Goal: Task Accomplishment & Management: Manage account settings

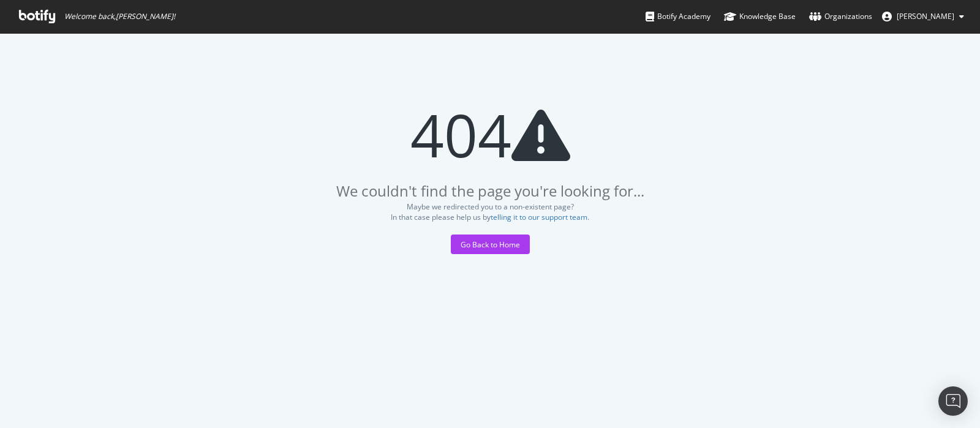
click at [939, 14] on span "[PERSON_NAME]" at bounding box center [926, 16] width 58 height 10
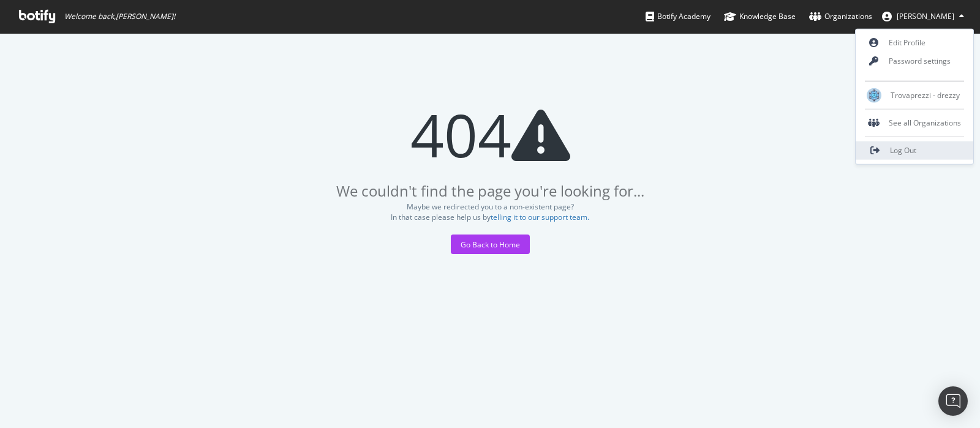
click at [907, 151] on span "Log Out" at bounding box center [903, 150] width 26 height 10
